Goal: Find specific page/section: Find specific page/section

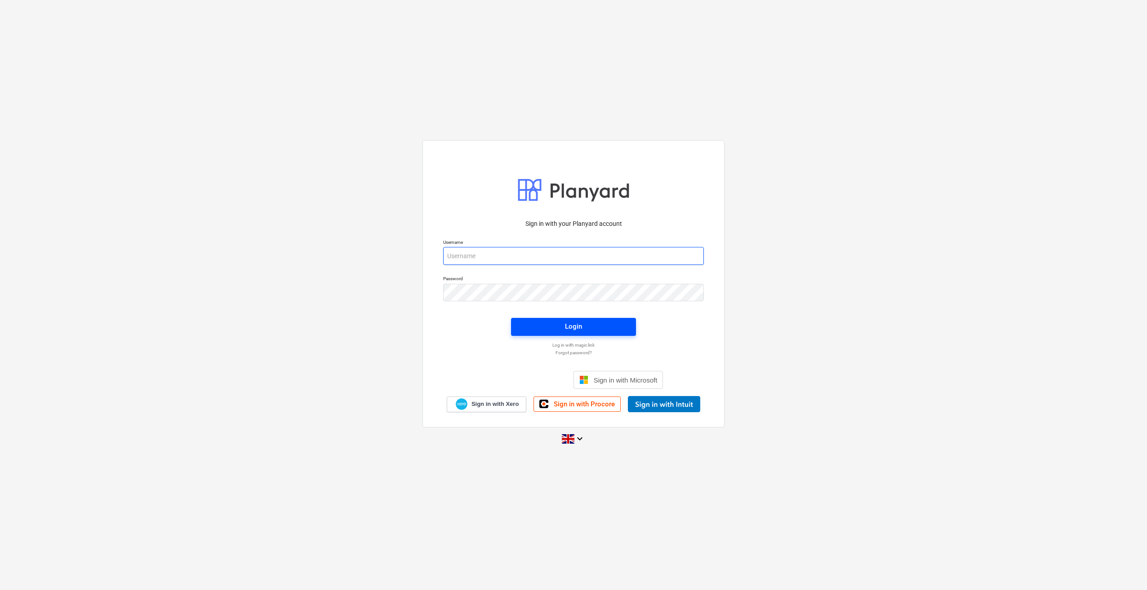
type input "[PERSON_NAME][EMAIL_ADDRESS][PERSON_NAME][DOMAIN_NAME]"
click at [553, 328] on span "Login" at bounding box center [573, 327] width 103 height 12
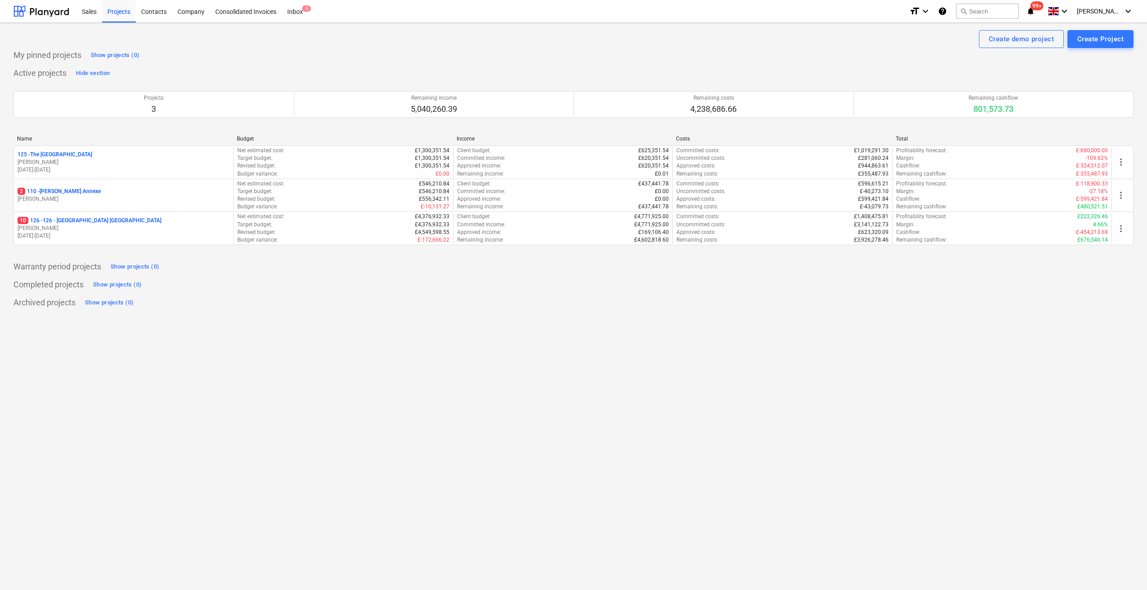
click at [70, 220] on p "10 126 - 126 - [GEOGRAPHIC_DATA] [GEOGRAPHIC_DATA]" at bounding box center [90, 221] width 144 height 8
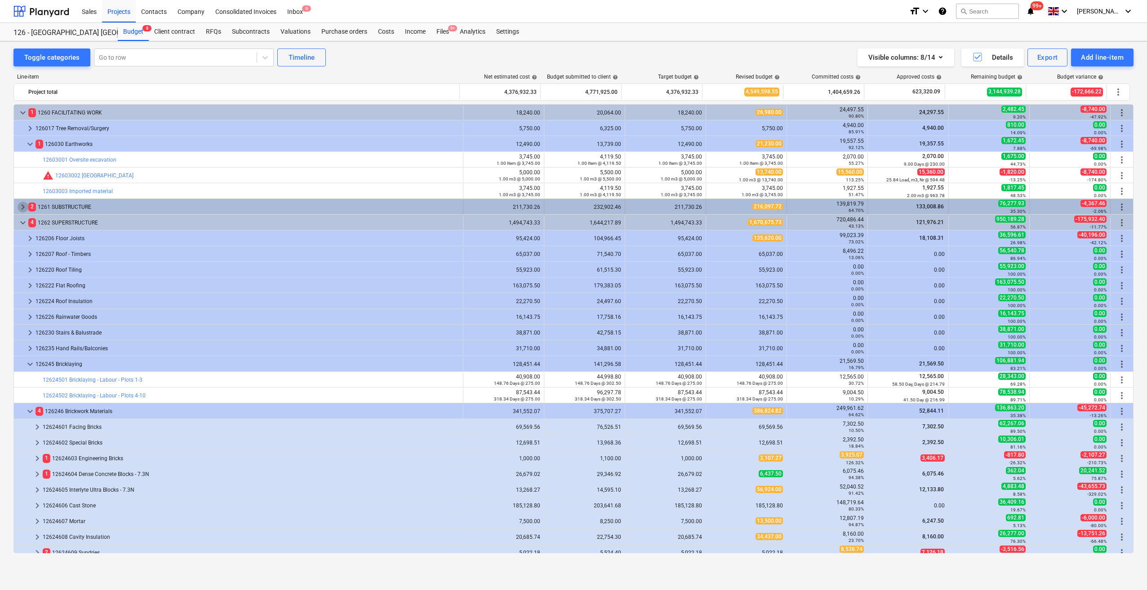
click at [23, 207] on span "keyboard_arrow_right" at bounding box center [23, 207] width 11 height 11
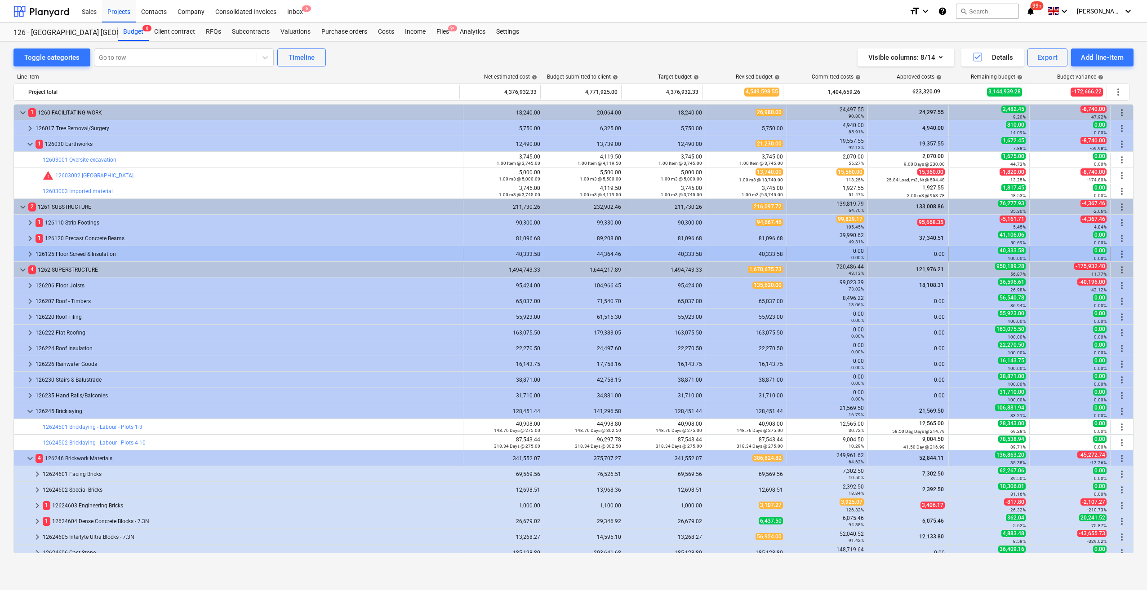
click at [28, 254] on span "keyboard_arrow_right" at bounding box center [30, 254] width 11 height 11
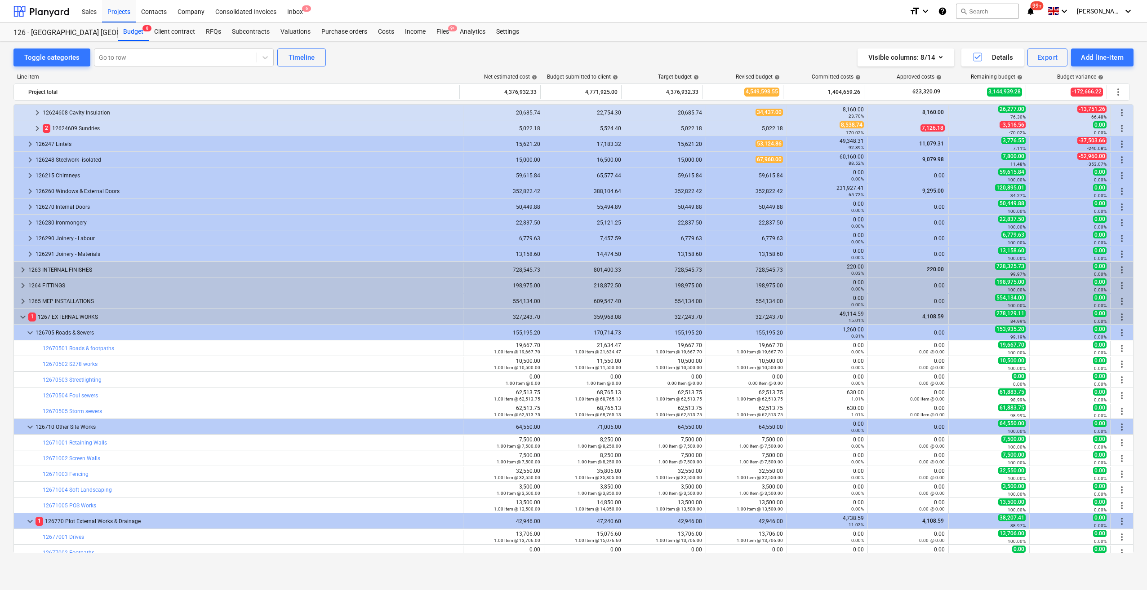
scroll to position [494, 0]
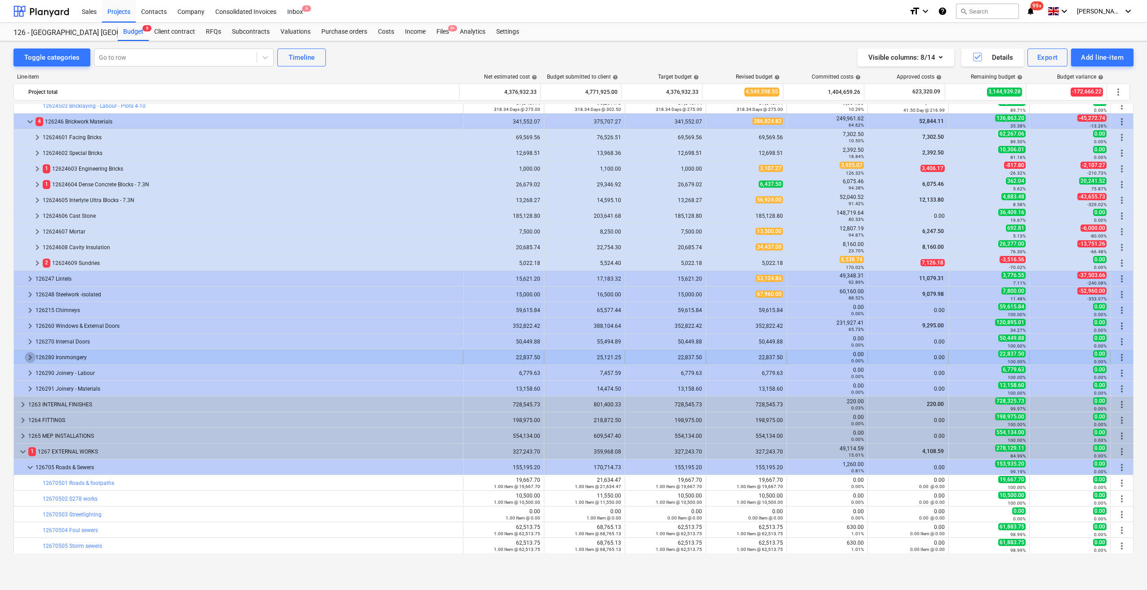
click at [30, 357] on span "keyboard_arrow_right" at bounding box center [30, 357] width 11 height 11
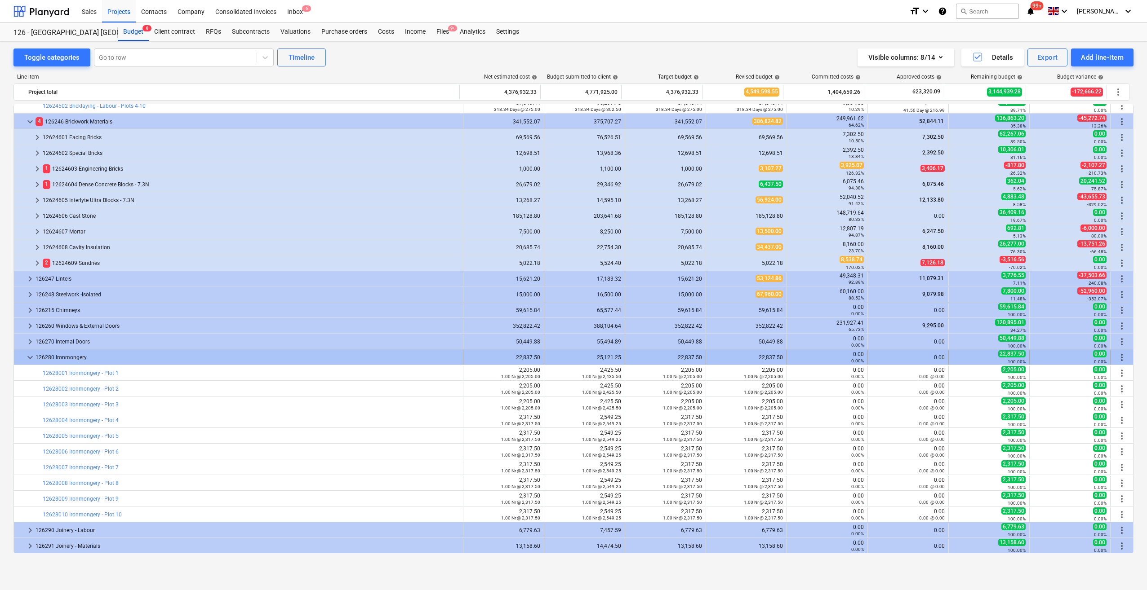
click at [31, 359] on span "keyboard_arrow_down" at bounding box center [30, 357] width 11 height 11
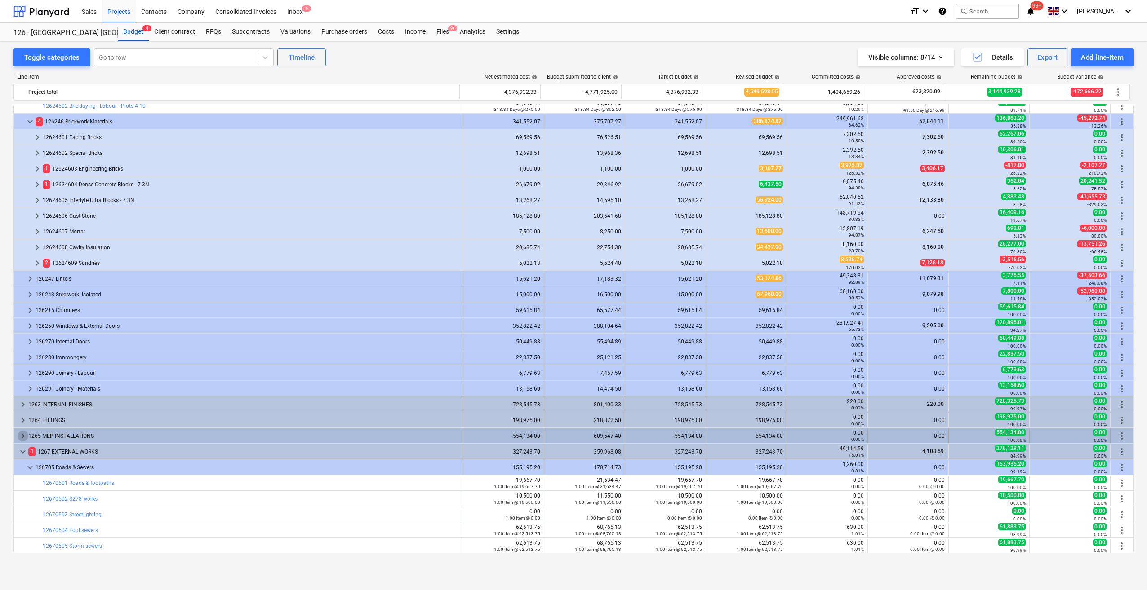
click at [25, 436] on span "keyboard_arrow_right" at bounding box center [23, 436] width 11 height 11
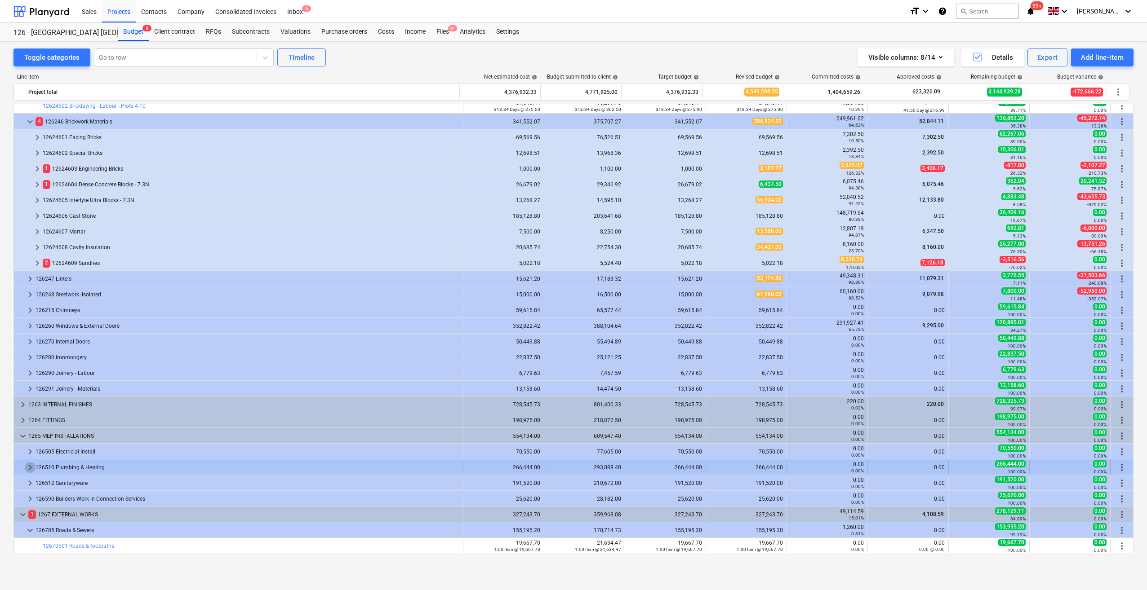
click at [31, 468] on span "keyboard_arrow_right" at bounding box center [30, 467] width 11 height 11
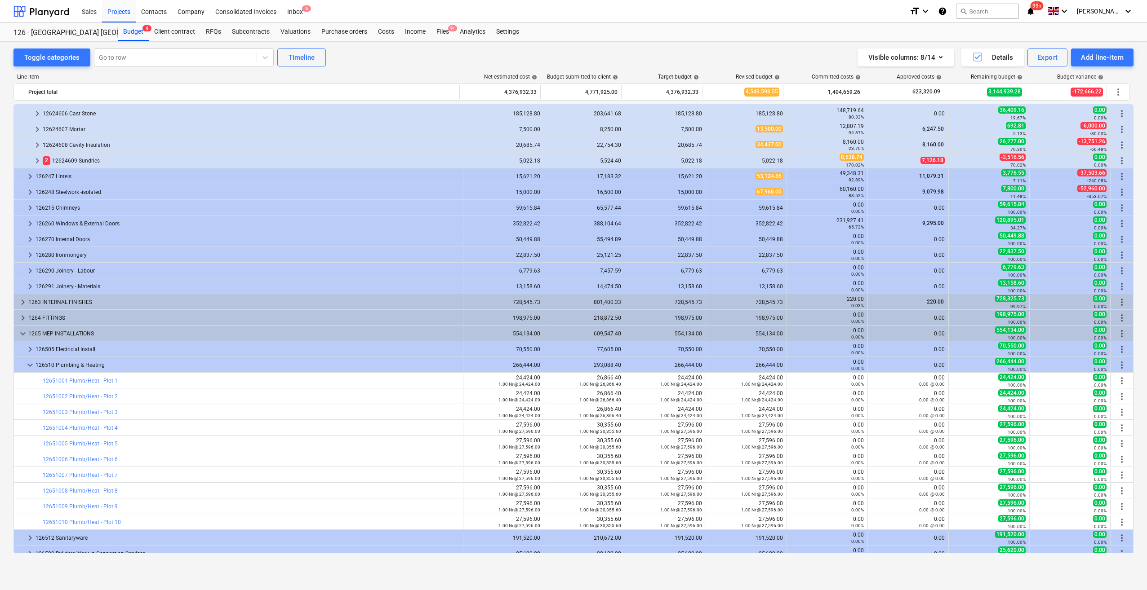
scroll to position [629, 0]
